Goal: Task Accomplishment & Management: Complete application form

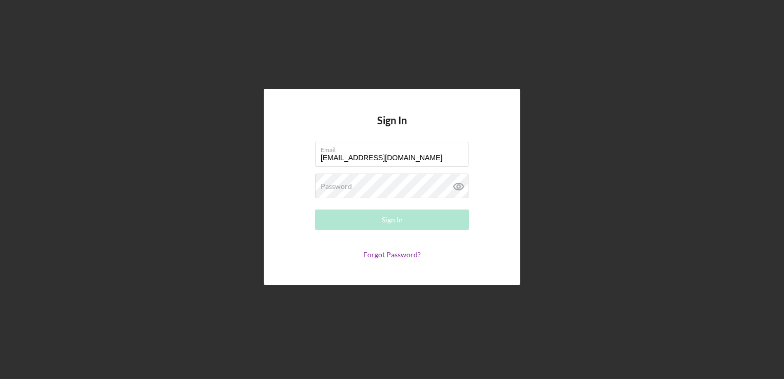
type input "[EMAIL_ADDRESS][DOMAIN_NAME]"
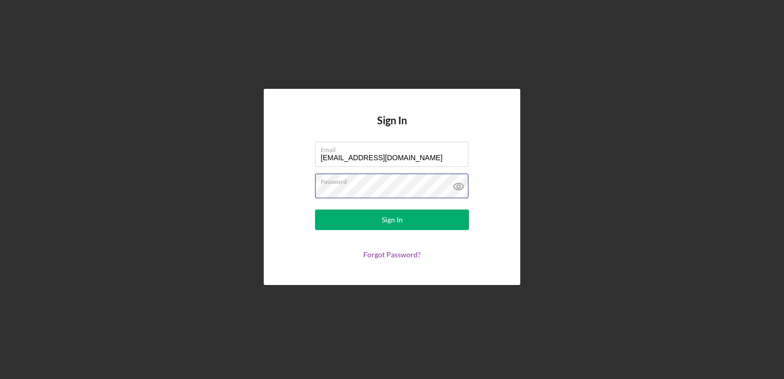
click at [315, 209] on button "Sign In" at bounding box center [392, 219] width 154 height 21
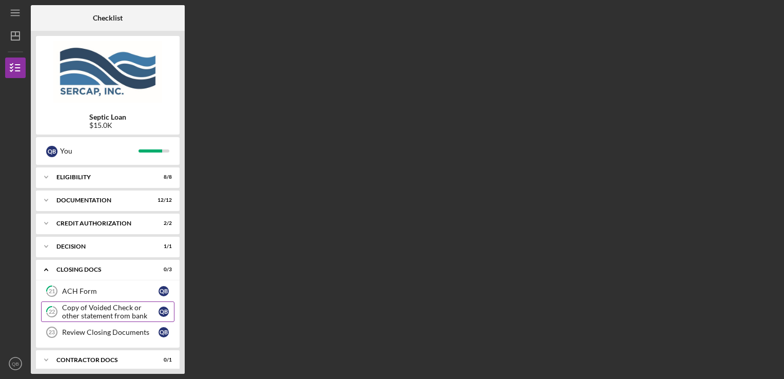
click at [116, 308] on div "Copy of Voided Check or other statement from bank" at bounding box center [110, 311] width 96 height 16
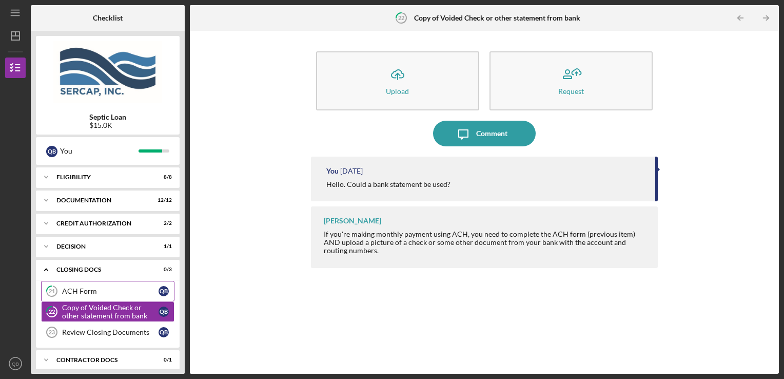
click at [92, 292] on div "ACH Form" at bounding box center [110, 291] width 96 height 8
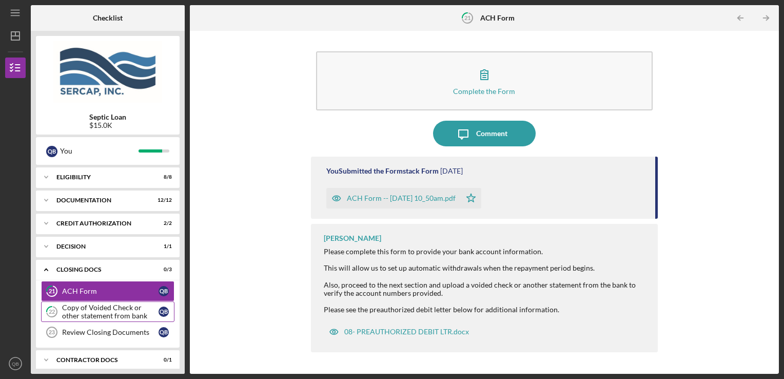
click at [107, 310] on div "Copy of Voided Check or other statement from bank" at bounding box center [110, 311] width 96 height 16
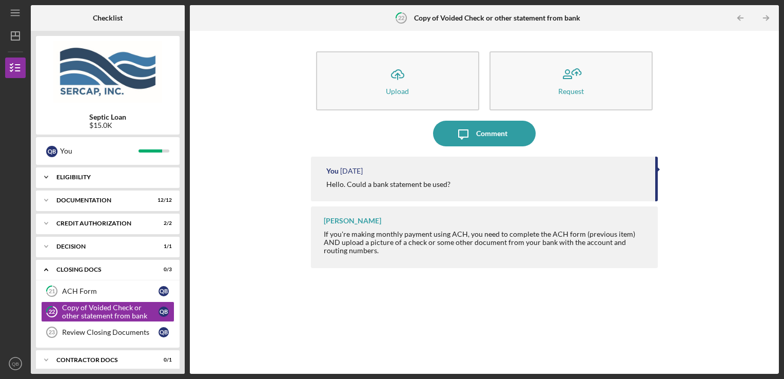
click at [136, 179] on div "Eligibility" at bounding box center [111, 177] width 110 height 6
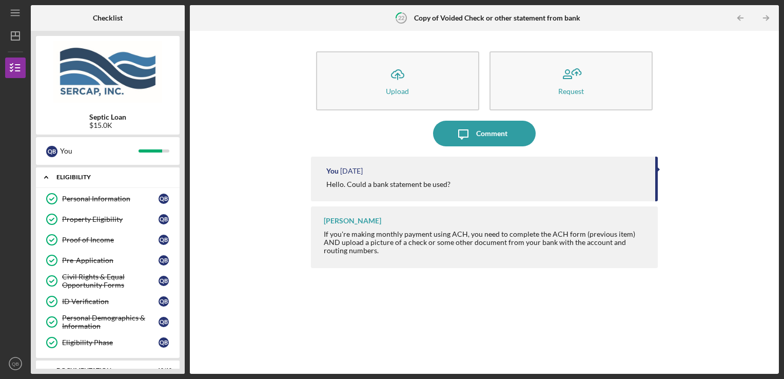
click at [142, 180] on div "Eligibility" at bounding box center [111, 177] width 110 height 6
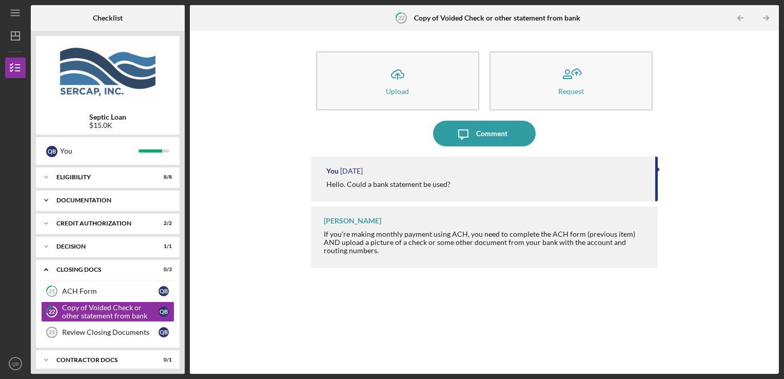
click at [141, 203] on div "Icon/Expander Documentation 12 / 12" at bounding box center [108, 200] width 144 height 21
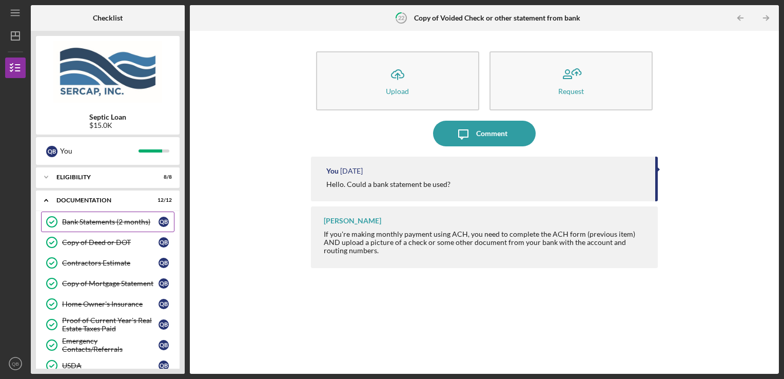
click at [133, 221] on div "Bank Statements (2 months)" at bounding box center [110, 222] width 96 height 8
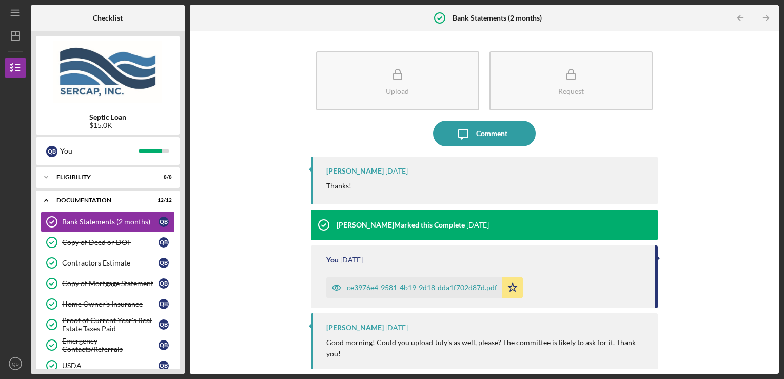
click at [133, 221] on div "Bank Statements (2 months)" at bounding box center [110, 222] width 96 height 8
click at [122, 200] on div "Documentation" at bounding box center [111, 200] width 110 height 6
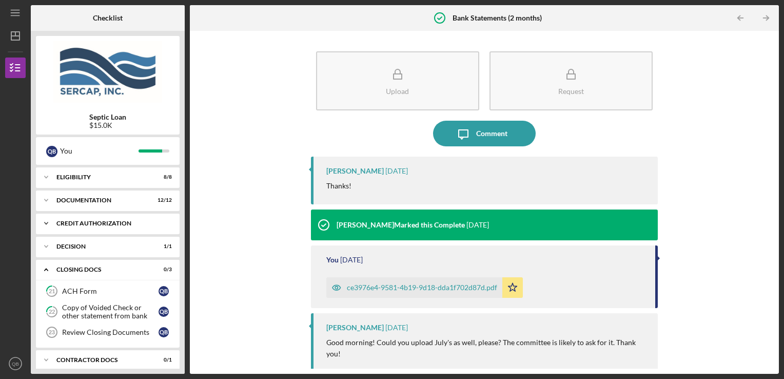
click at [110, 226] on div "CREDIT AUTHORIZATION" at bounding box center [111, 223] width 110 height 6
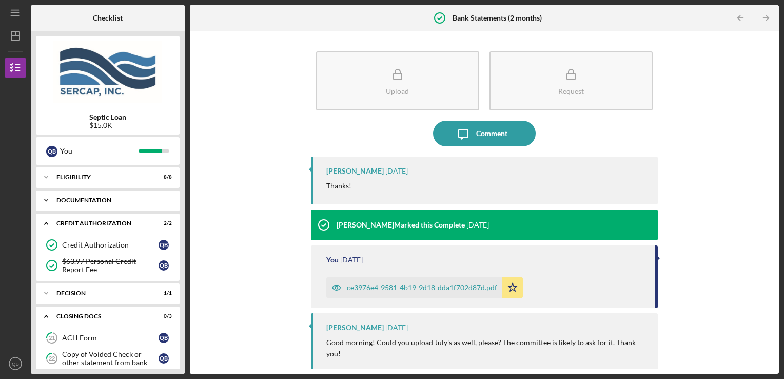
click at [110, 201] on div "Documentation" at bounding box center [111, 200] width 110 height 6
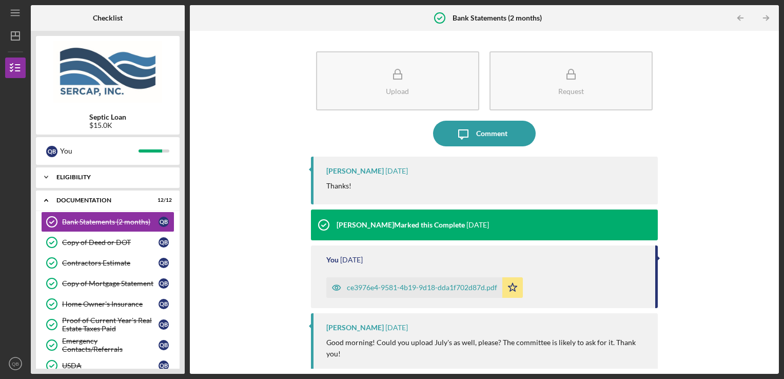
click at [125, 177] on div "Eligibility" at bounding box center [111, 177] width 110 height 6
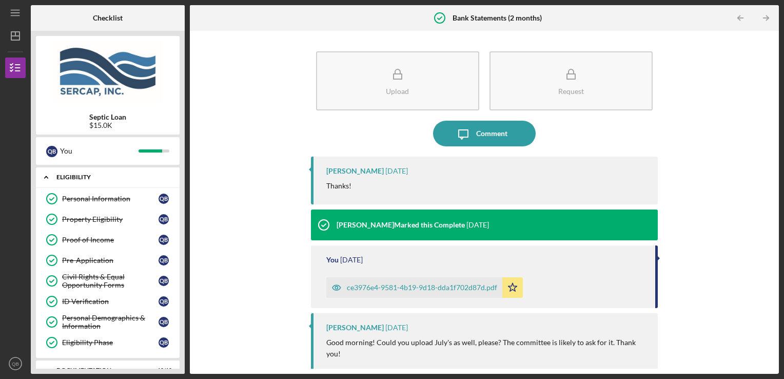
click at [125, 177] on div "Eligibility" at bounding box center [111, 177] width 110 height 6
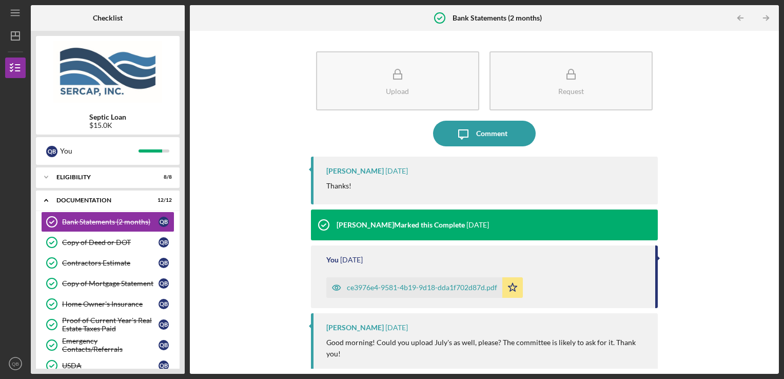
click at [443, 283] on div "ce3976e4-9581-4b19-9d18-dda1f702d87d.pdf" at bounding box center [422, 287] width 150 height 8
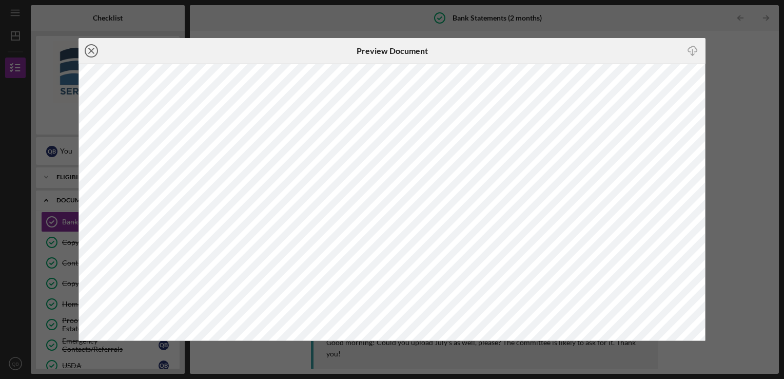
click at [92, 48] on line at bounding box center [91, 50] width 5 height 5
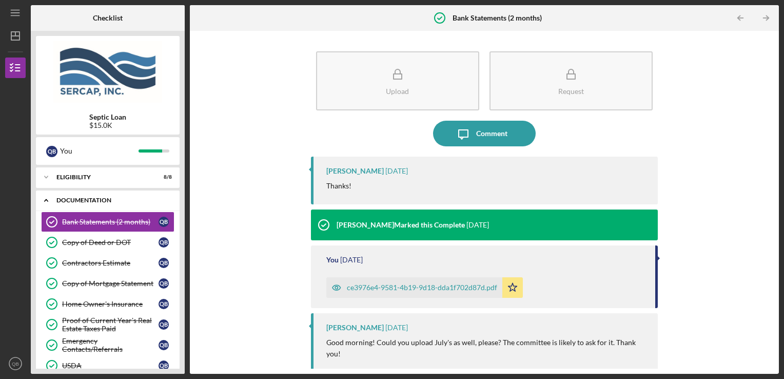
click at [113, 203] on div "Icon/Expander Documentation 12 / 12" at bounding box center [108, 200] width 144 height 21
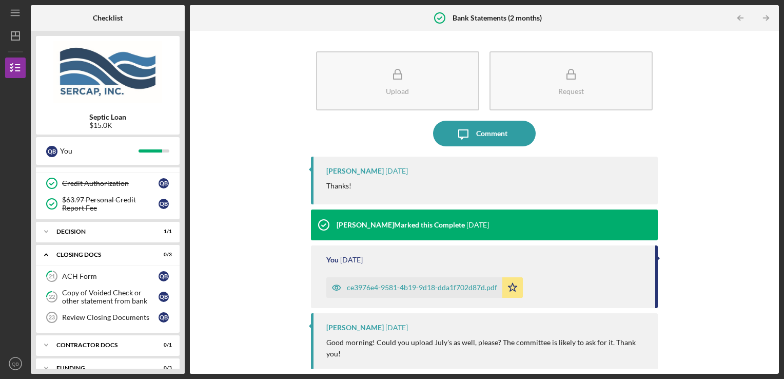
scroll to position [76, 0]
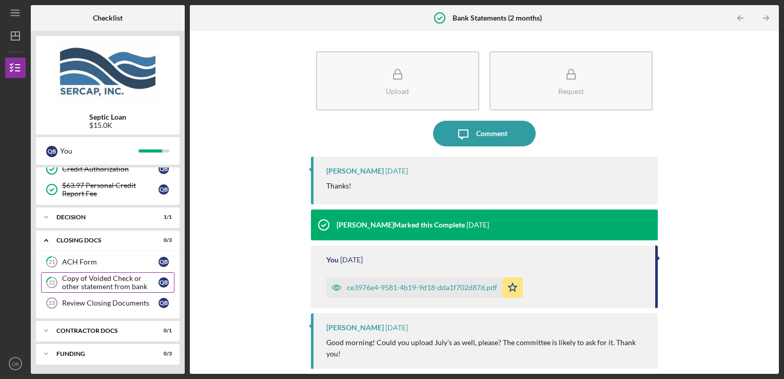
click at [117, 284] on div "Copy of Voided Check or other statement from bank" at bounding box center [110, 282] width 96 height 16
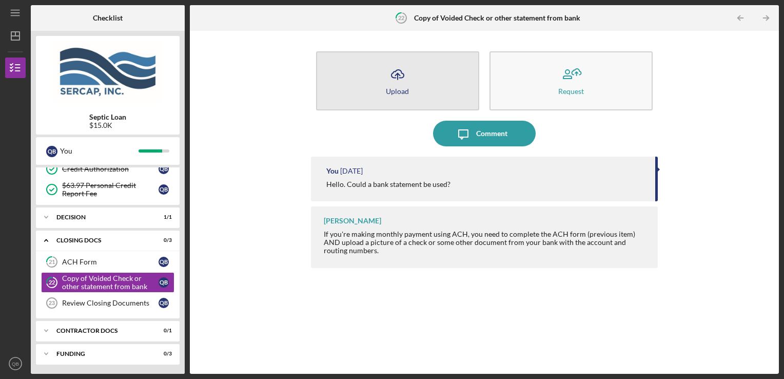
click at [398, 93] on div "Upload" at bounding box center [397, 91] width 23 height 8
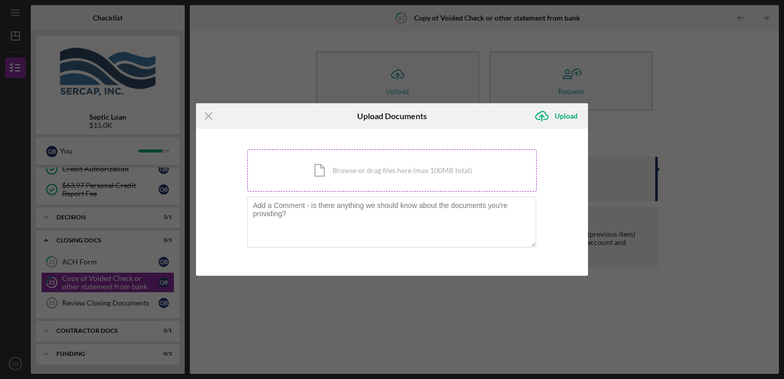
click at [348, 178] on div "Icon/Document Browse or drag files here (max 100MB total) Tap to choose files o…" at bounding box center [391, 170] width 289 height 42
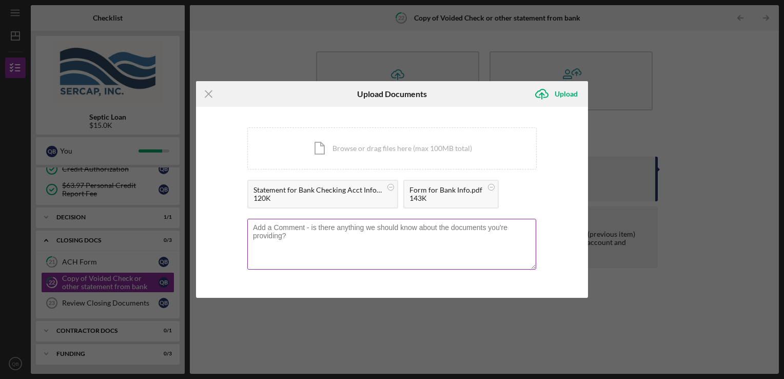
click at [300, 234] on textarea at bounding box center [391, 244] width 289 height 50
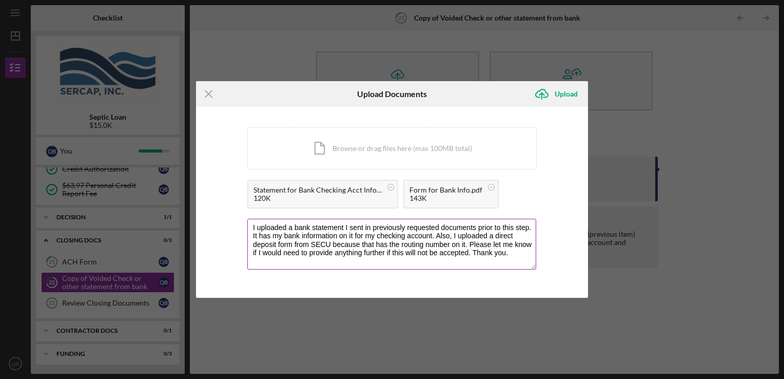
click at [492, 228] on textarea "I uploaded a bank statement I sent in previously requested documents prior to t…" at bounding box center [391, 244] width 289 height 50
click at [272, 253] on textarea "I uploaded a bank statement I sent in previously requested documents before thi…" at bounding box center [391, 244] width 289 height 50
click at [409, 252] on textarea "I uploaded a bank statement I sent in previously requested documents before thi…" at bounding box center [391, 244] width 289 height 50
click at [422, 253] on textarea "I uploaded a bank statement I sent in previously requested documents before thi…" at bounding box center [391, 244] width 289 height 50
type textarea "I uploaded a bank statement I sent in previously requested documents before thi…"
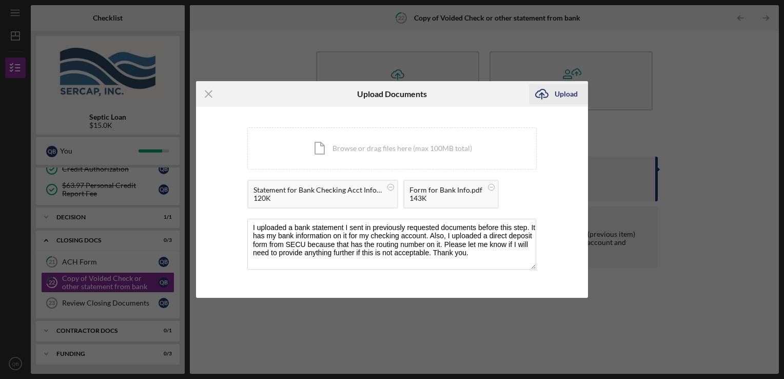
click at [562, 91] on div "Upload" at bounding box center [566, 94] width 23 height 21
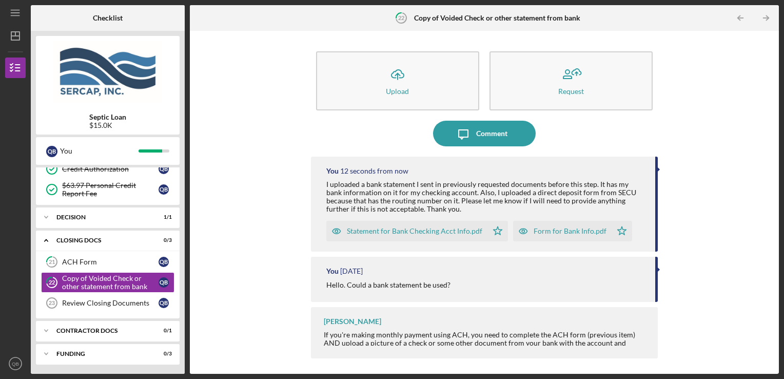
click at [425, 228] on div "Statement for Bank Checking Acct Info.pdf" at bounding box center [414, 231] width 135 height 8
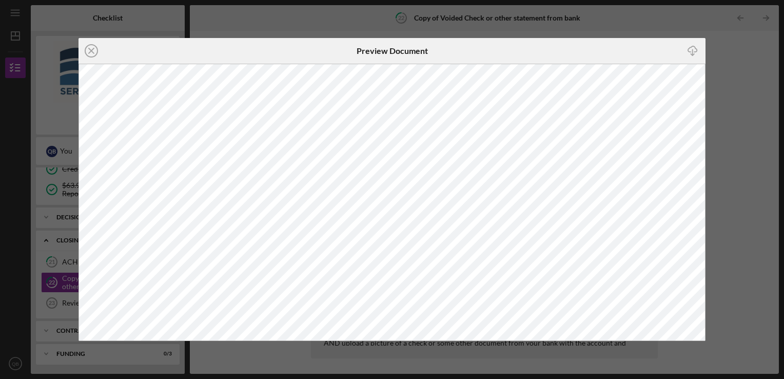
click at [741, 53] on div "Icon/Close Preview Document Icon/Download" at bounding box center [392, 189] width 784 height 379
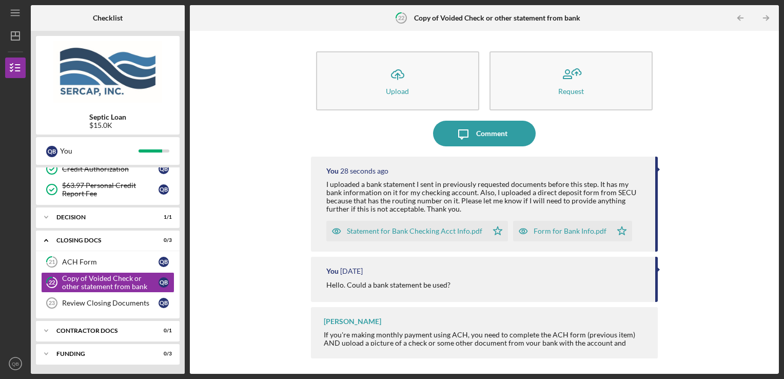
click at [583, 224] on div "Form for Bank Info.pdf" at bounding box center [562, 231] width 99 height 21
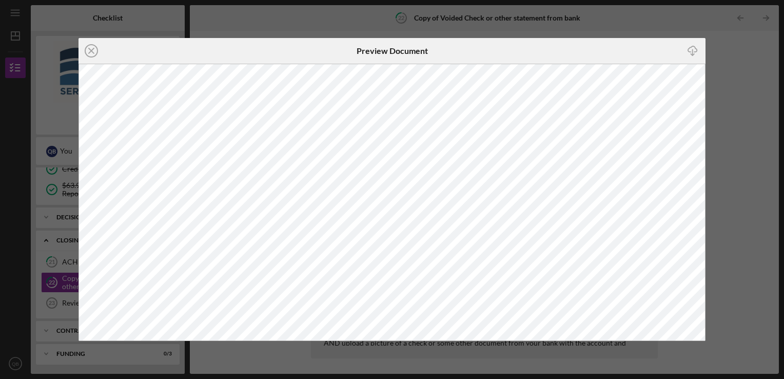
click at [729, 42] on div "Icon/Close Preview Document Icon/Download" at bounding box center [392, 189] width 784 height 379
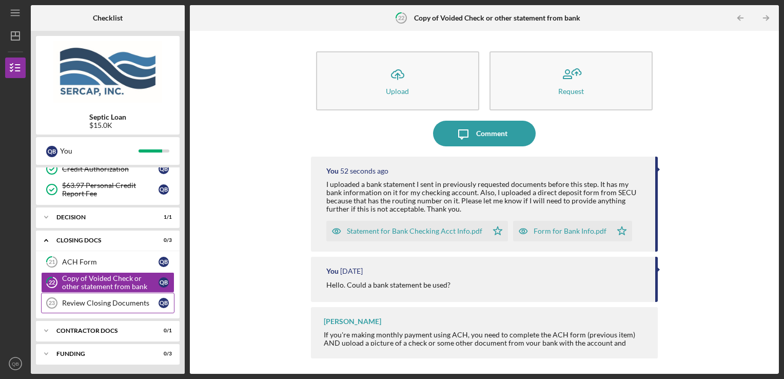
click at [108, 302] on div "Review Closing Documents" at bounding box center [110, 303] width 96 height 8
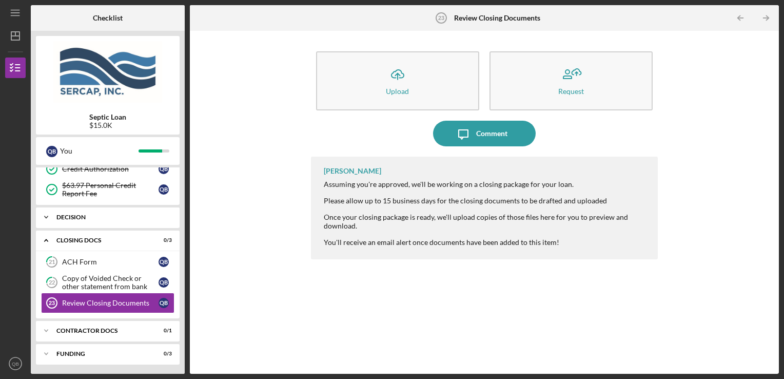
click at [107, 215] on div "Decision" at bounding box center [111, 217] width 110 height 6
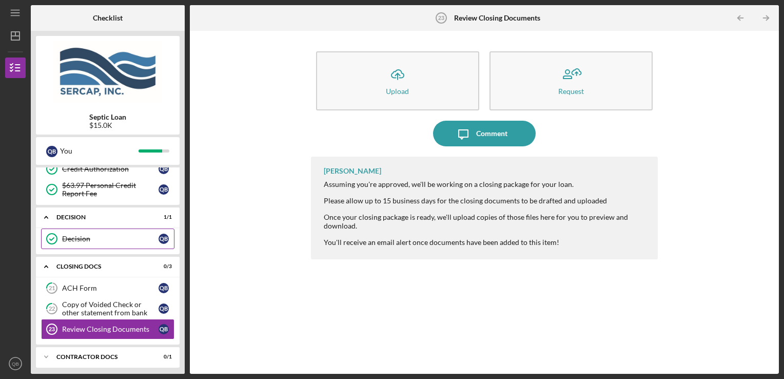
click at [111, 243] on link "Decision Decision Q B" at bounding box center [107, 238] width 133 height 21
